Goal: Obtain resource: Obtain resource

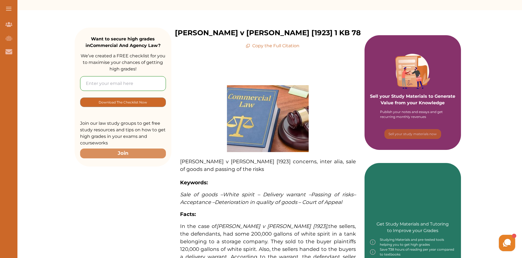
scroll to position [55, 0]
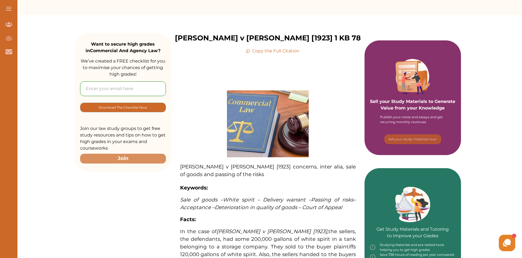
click at [267, 54] on p "Copy the Full Citation" at bounding box center [273, 51] width 54 height 7
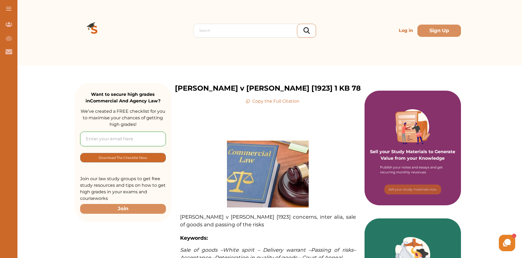
scroll to position [0, 0]
